Goal: Information Seeking & Learning: Learn about a topic

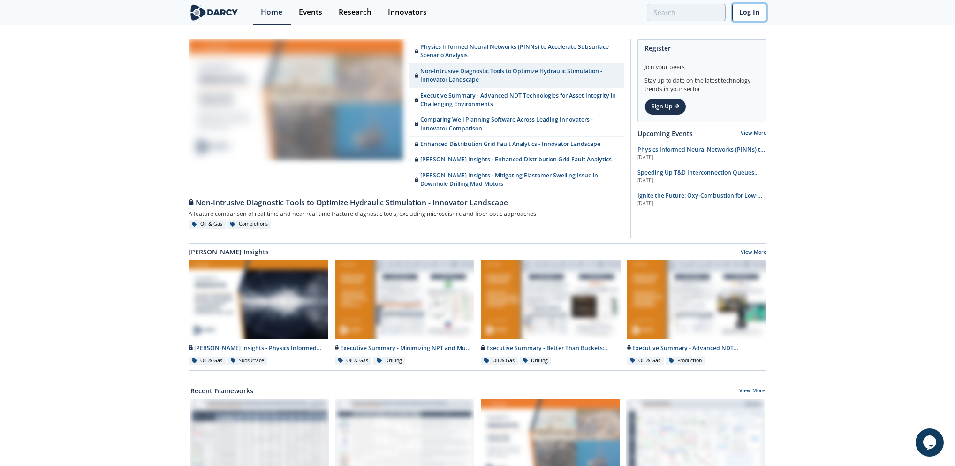
click at [746, 15] on link "Log In" at bounding box center [750, 12] width 34 height 17
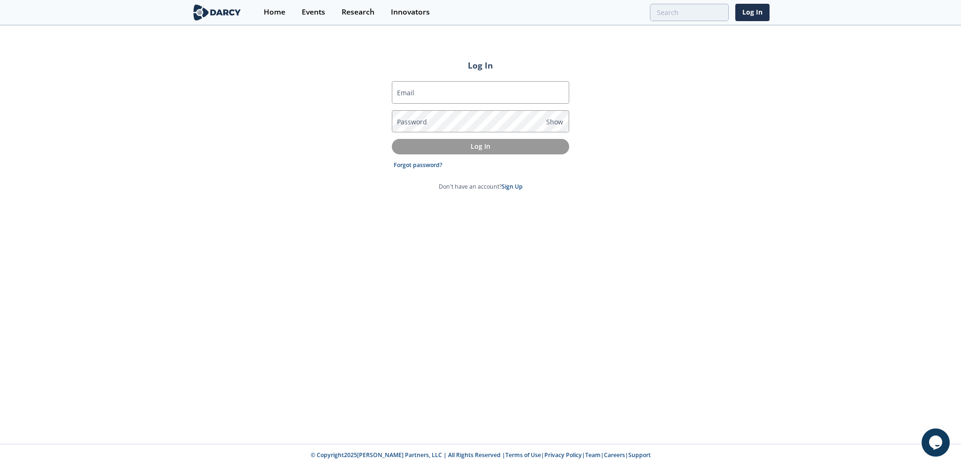
click at [448, 103] on form "Email Password Show Log In Forgot password? Don't have an account? Sign Up" at bounding box center [480, 136] width 177 height 110
click at [448, 99] on input "Email" at bounding box center [480, 92] width 177 height 23
type input "[PERSON_NAME][EMAIL_ADDRESS][PERSON_NAME][DOMAIN_NAME]"
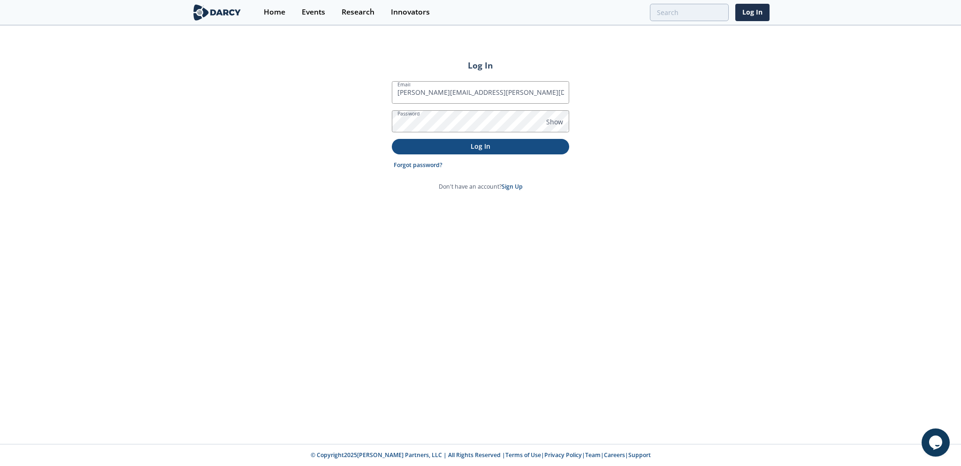
click at [456, 150] on p "Log In" at bounding box center [480, 146] width 164 height 10
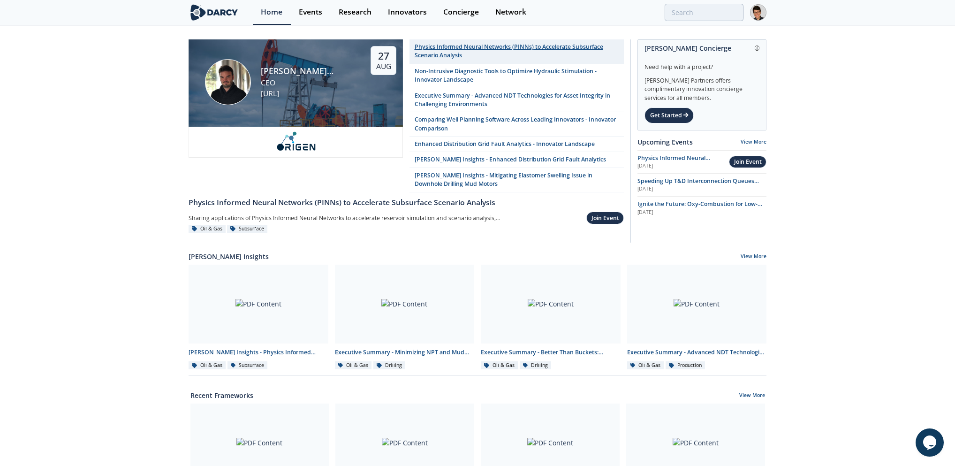
click at [454, 56] on div "Physics Informed Neural Networks (PINNs) to Accelerate Subsurface Scenario Anal…" at bounding box center [517, 51] width 205 height 17
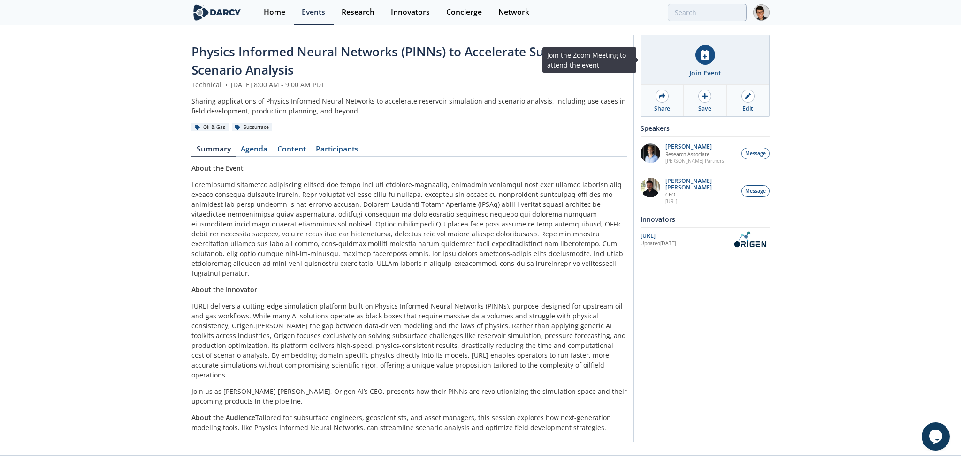
click at [700, 61] on div at bounding box center [705, 55] width 20 height 20
